Goal: Task Accomplishment & Management: Use online tool/utility

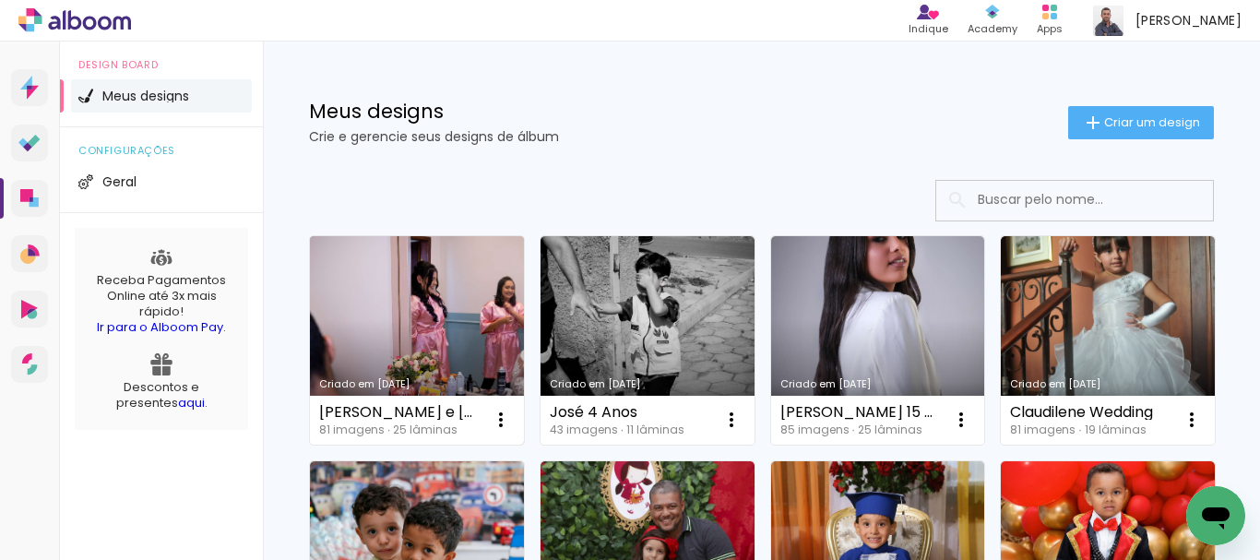
click at [426, 306] on link "Criado em [DATE]" at bounding box center [417, 340] width 214 height 208
